Goal: Register for event/course

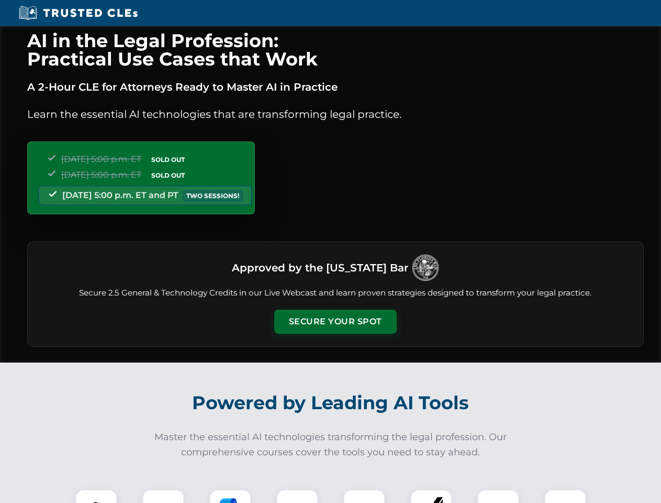
click at [335, 322] on button "Secure Your Spot" at bounding box center [335, 321] width 123 height 24
click at [96, 496] on img at bounding box center [96, 510] width 30 height 30
